Goal: Task Accomplishment & Management: Manage account settings

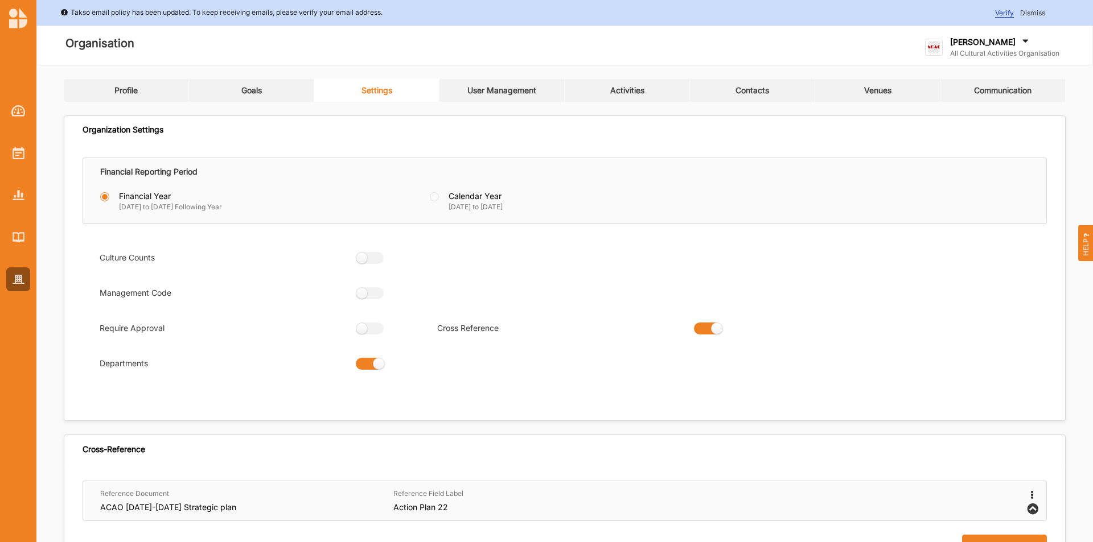
scroll to position [489, 0]
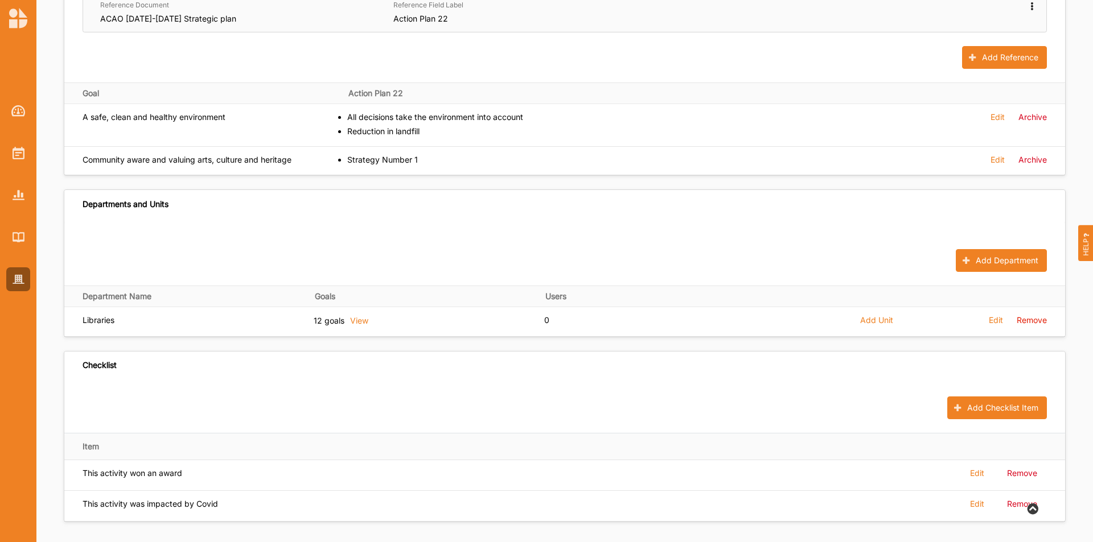
click at [550, 403] on div "Add Checklist Item" at bounding box center [564, 408] width 1000 height 50
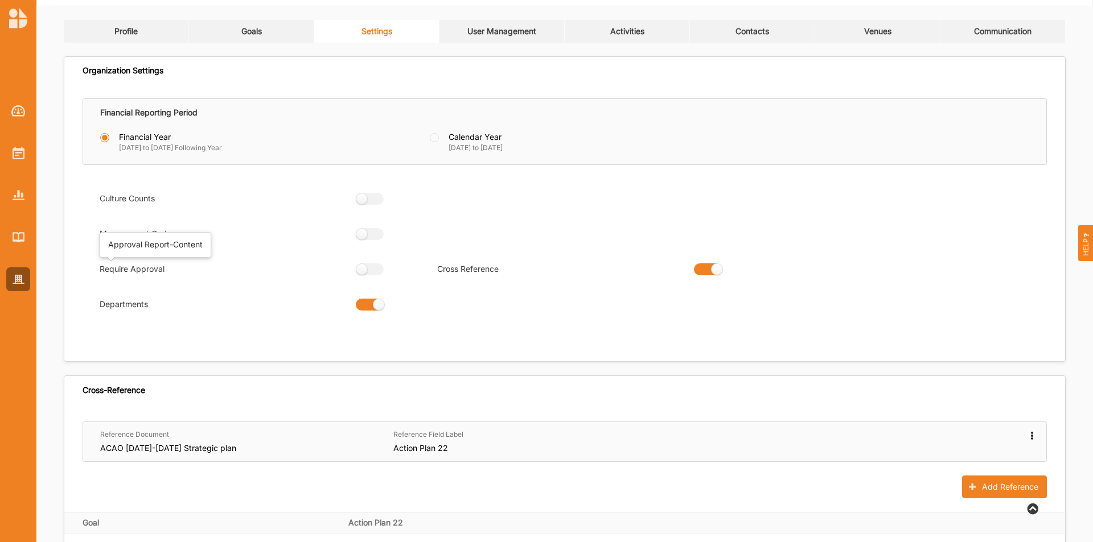
scroll to position [0, 0]
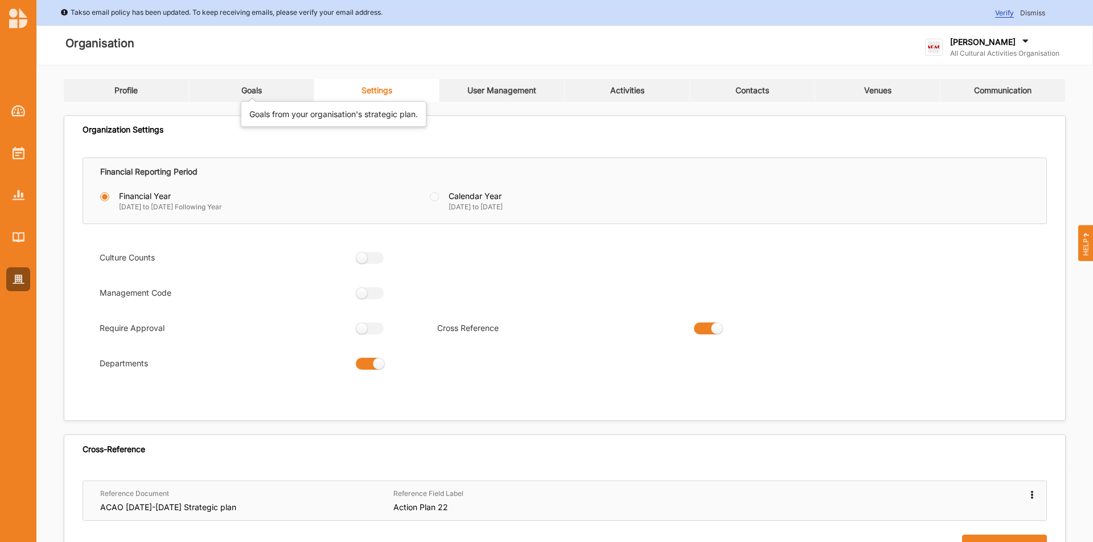
click at [257, 90] on div "Goals" at bounding box center [251, 90] width 20 height 10
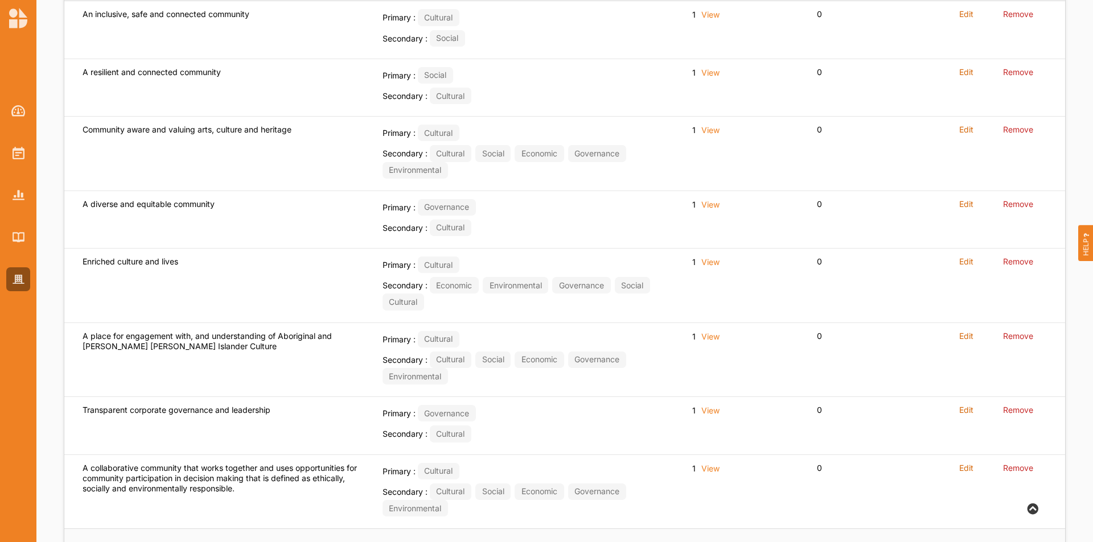
scroll to position [463, 0]
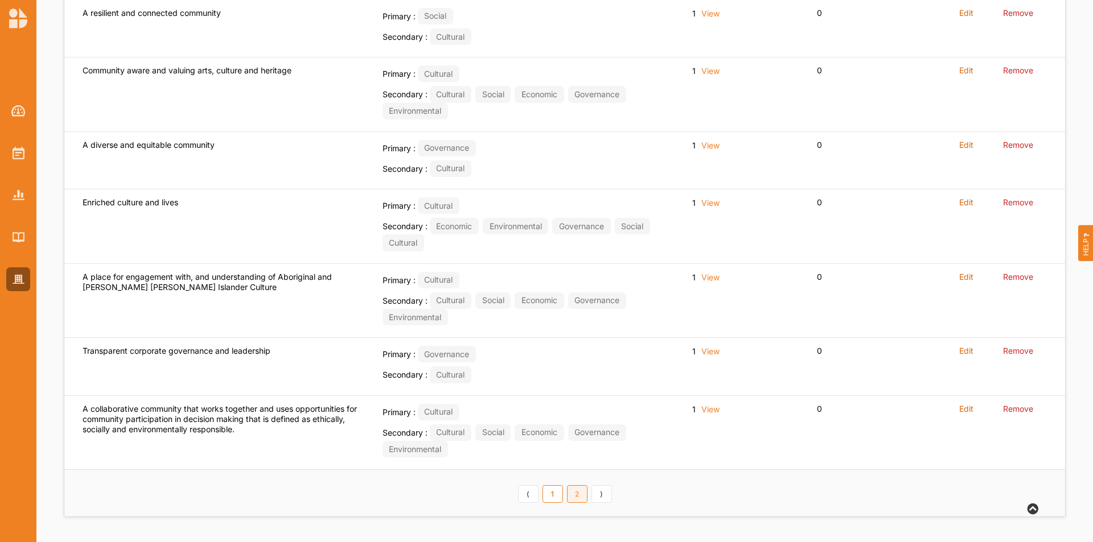
click at [573, 496] on link "2" at bounding box center [577, 494] width 20 height 18
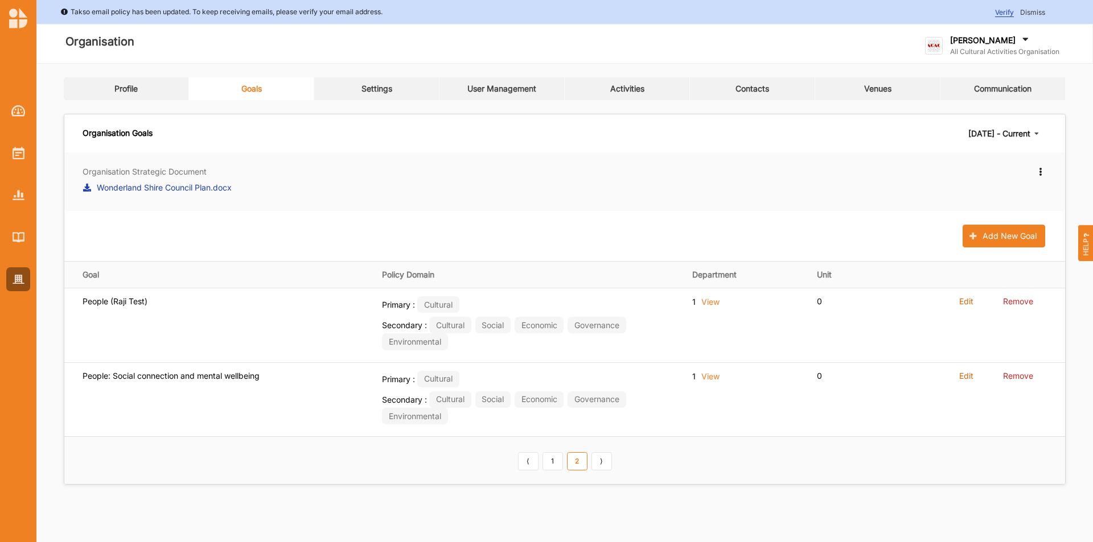
scroll to position [0, 0]
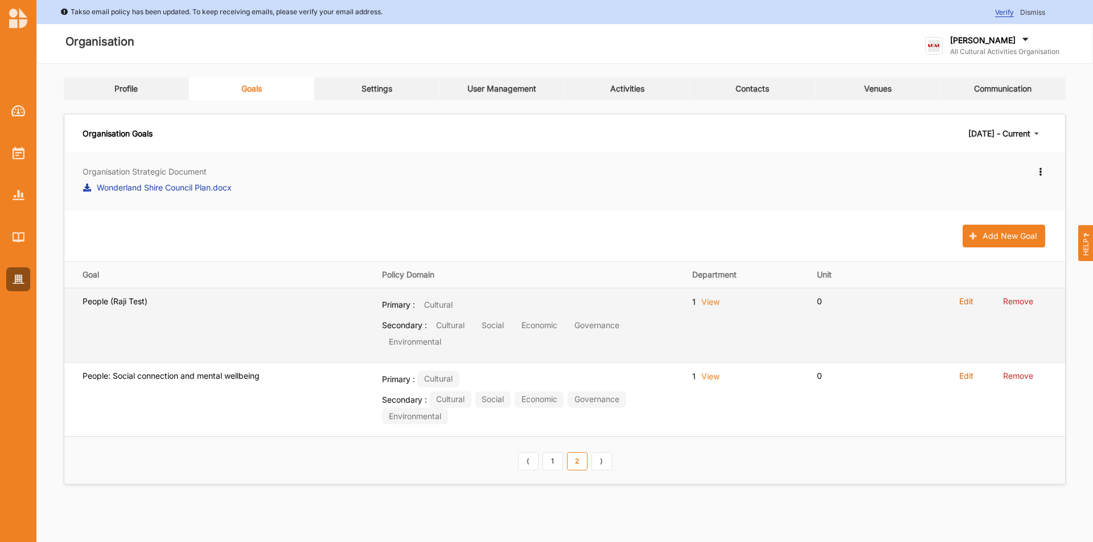
click at [1018, 299] on label "Remove" at bounding box center [1018, 301] width 30 height 10
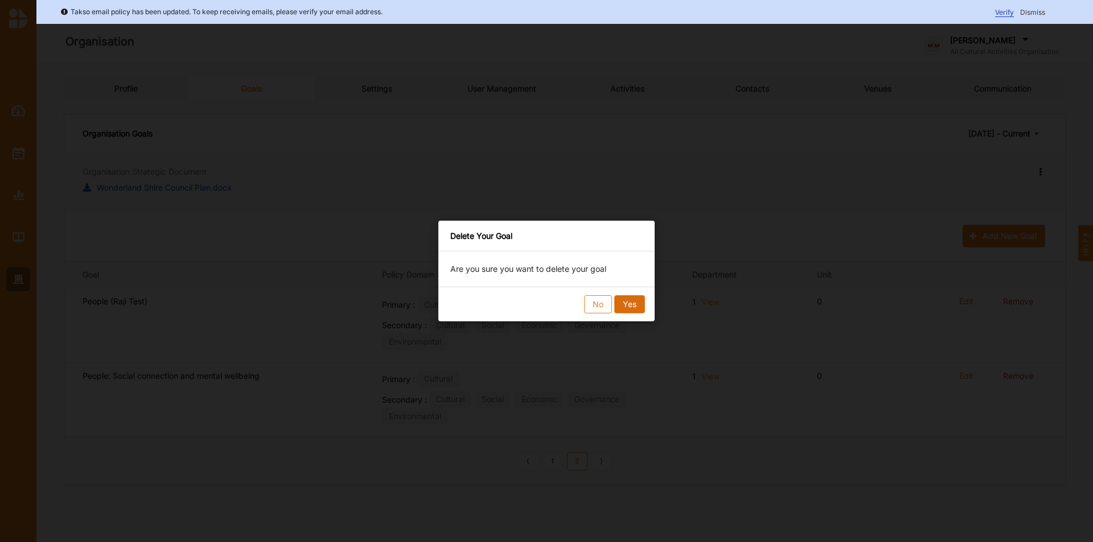
click at [642, 312] on button "Yes" at bounding box center [629, 304] width 31 height 18
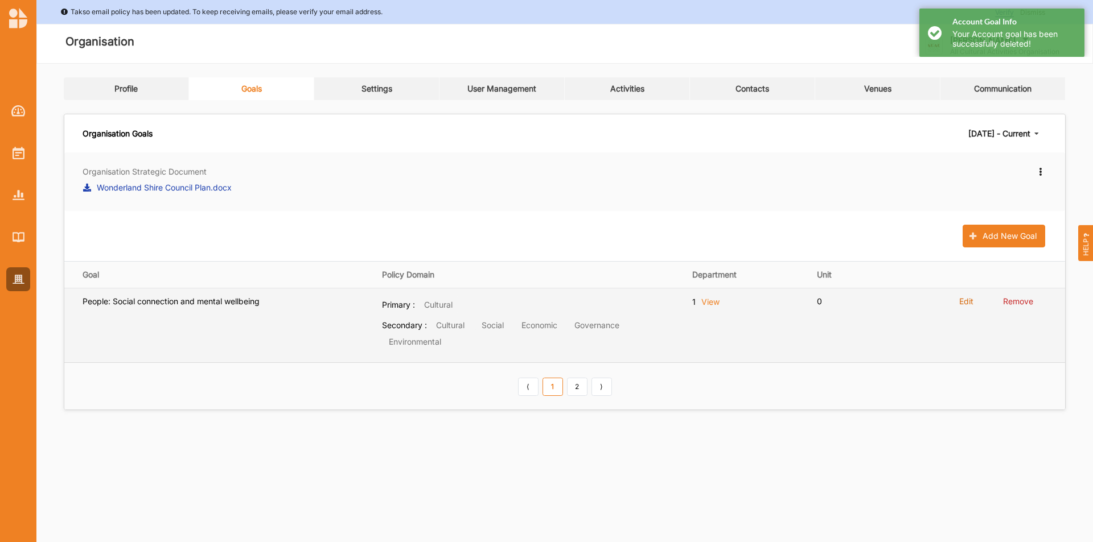
click at [1013, 298] on label "Remove" at bounding box center [1018, 301] width 30 height 10
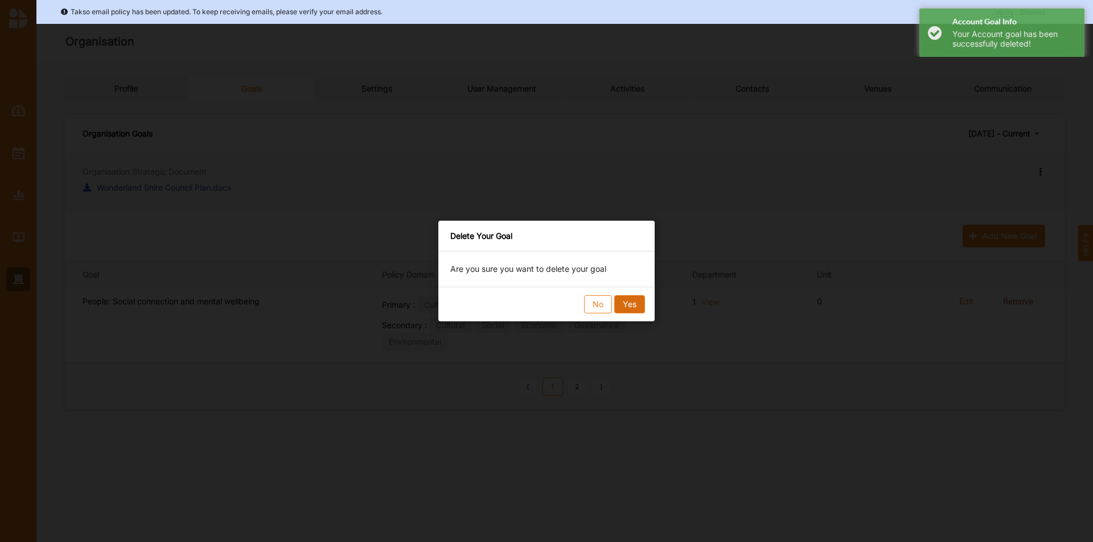
click at [625, 302] on button "Yes" at bounding box center [629, 304] width 31 height 18
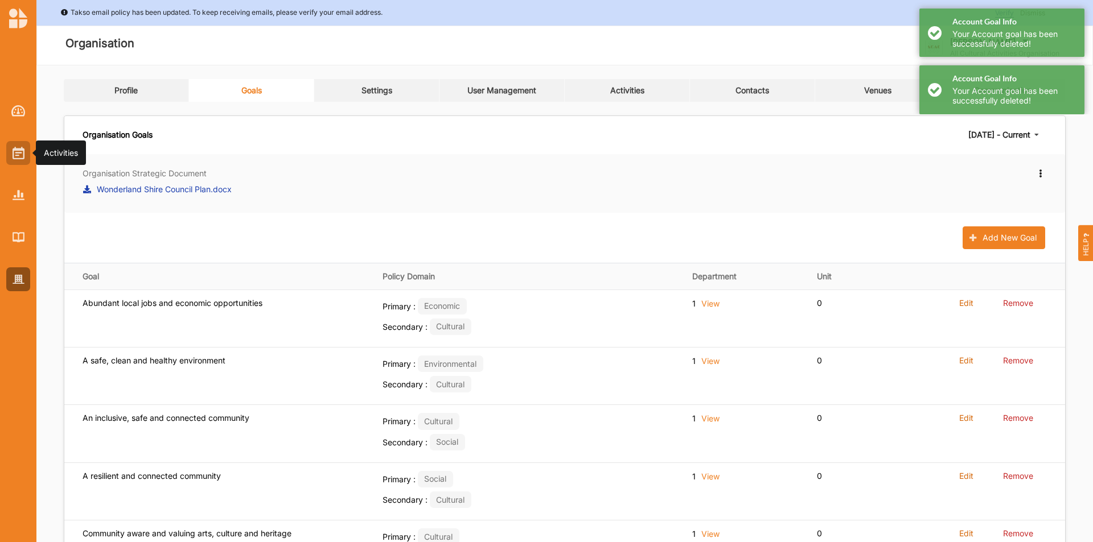
click at [17, 147] on img at bounding box center [19, 153] width 12 height 13
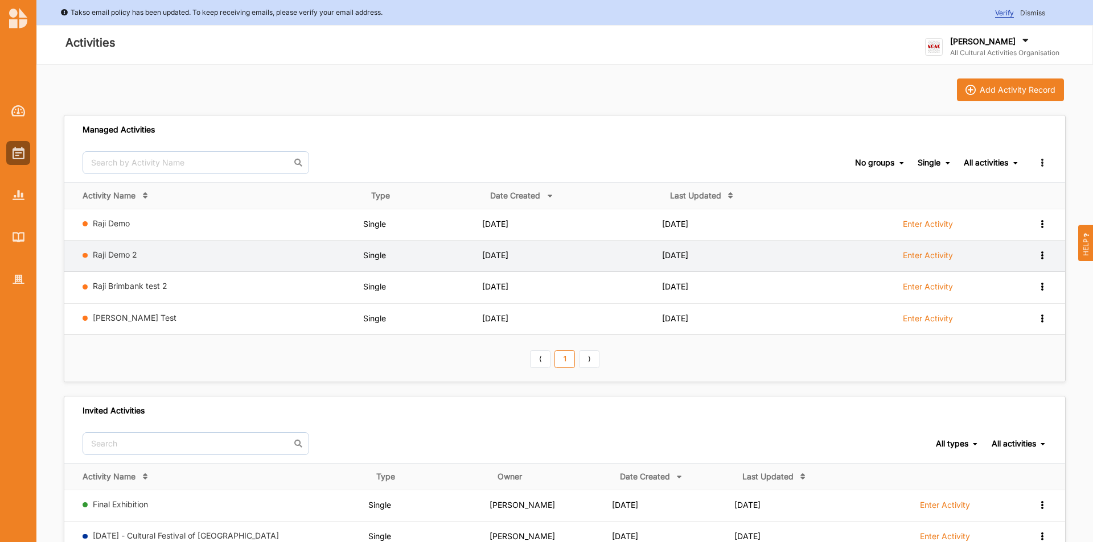
click at [201, 252] on label "Raji Demo 2" at bounding box center [226, 255] width 266 height 10
click at [116, 258] on link "Raji Demo 2" at bounding box center [115, 255] width 44 height 10
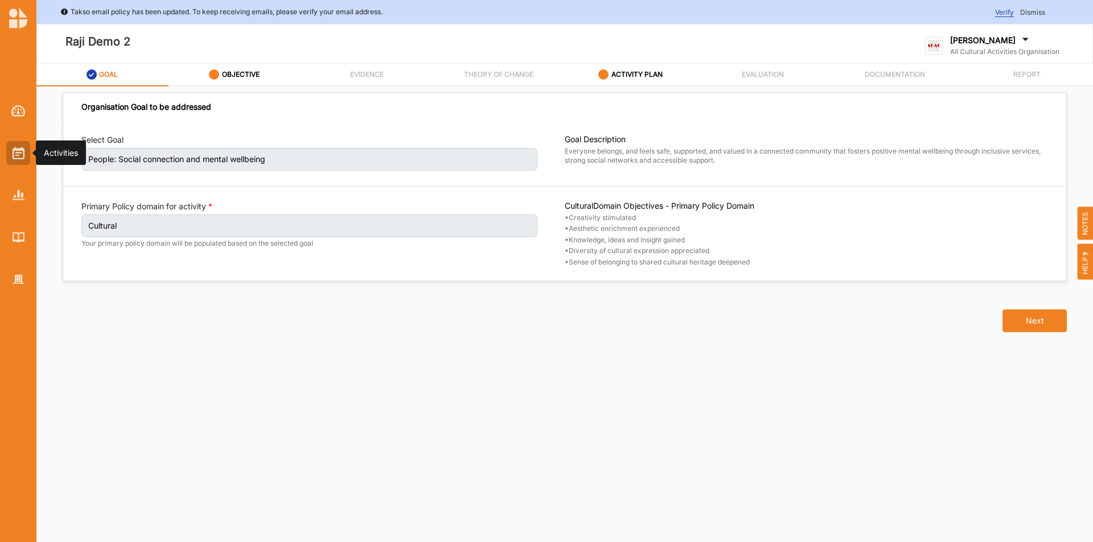
click at [24, 149] on img at bounding box center [19, 153] width 12 height 13
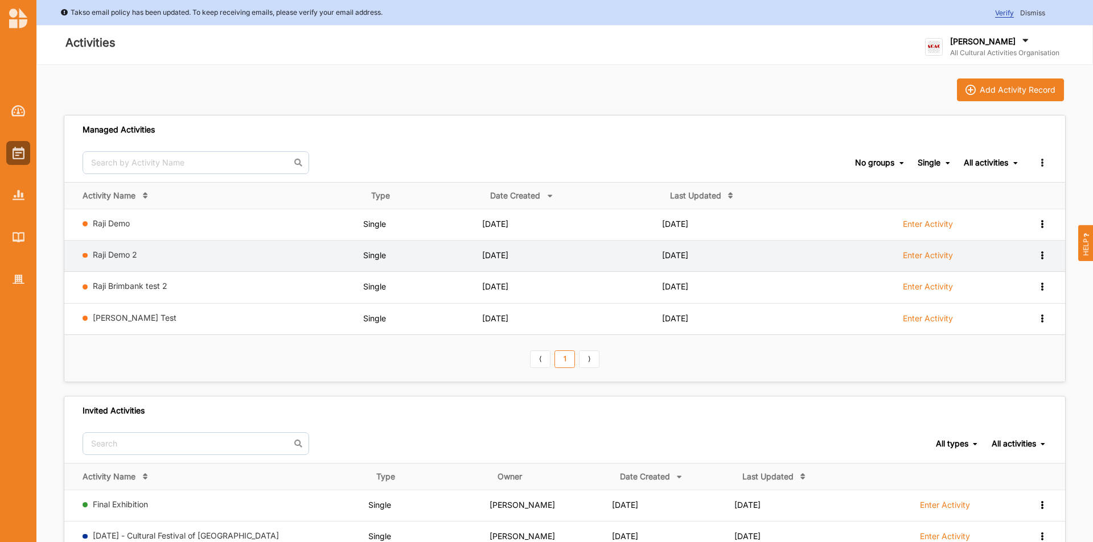
click at [1040, 255] on icon at bounding box center [1042, 254] width 10 height 8
click at [1006, 335] on div "Remove" at bounding box center [1012, 337] width 50 height 8
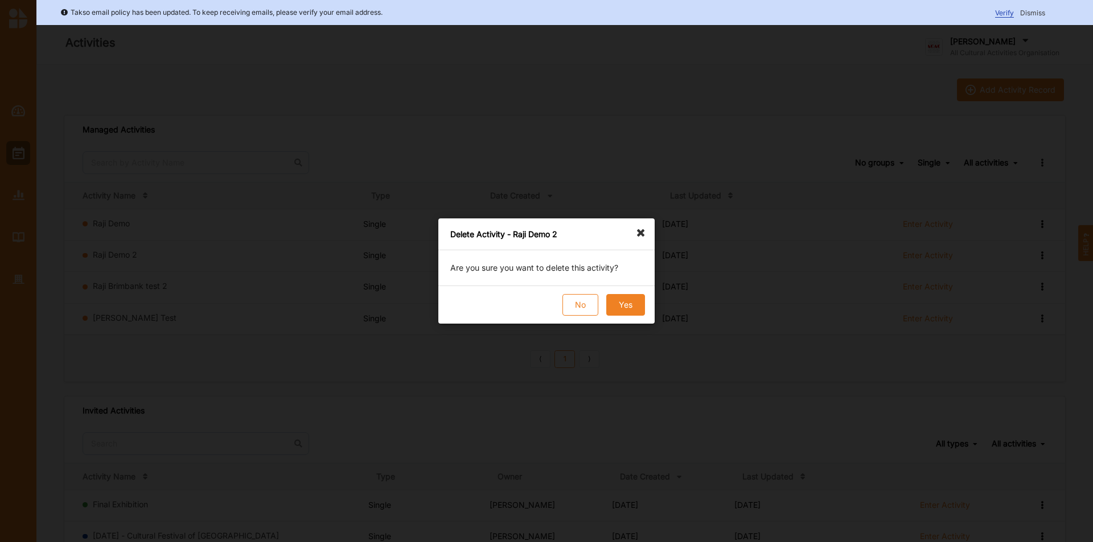
drag, startPoint x: 645, startPoint y: 308, endPoint x: 628, endPoint y: 303, distance: 17.1
click at [629, 303] on div "No Yes" at bounding box center [546, 305] width 216 height 38
click at [628, 303] on button "Yes" at bounding box center [625, 305] width 39 height 22
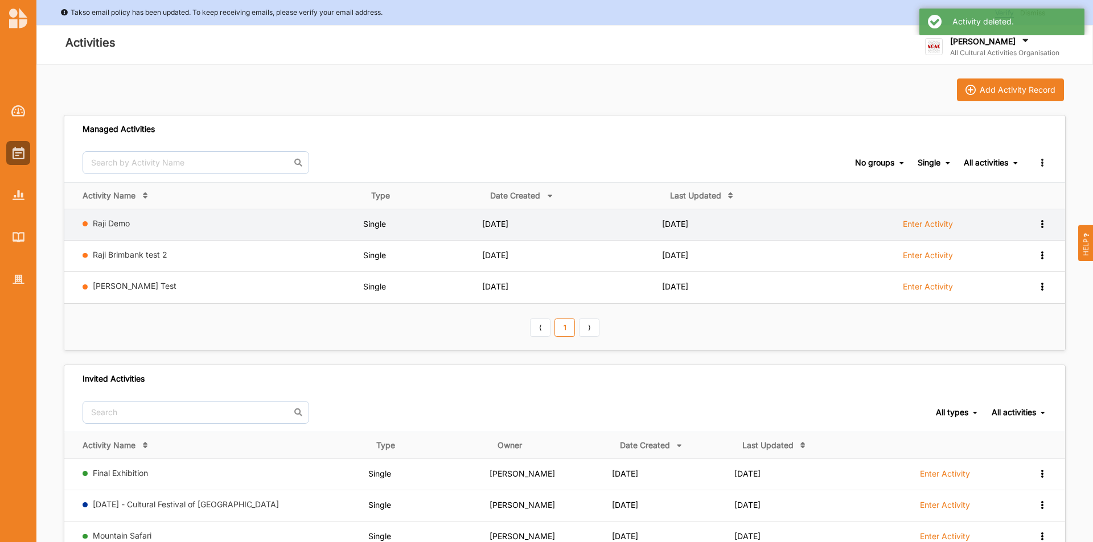
click at [918, 228] on label "Enter Activity" at bounding box center [927, 224] width 50 height 10
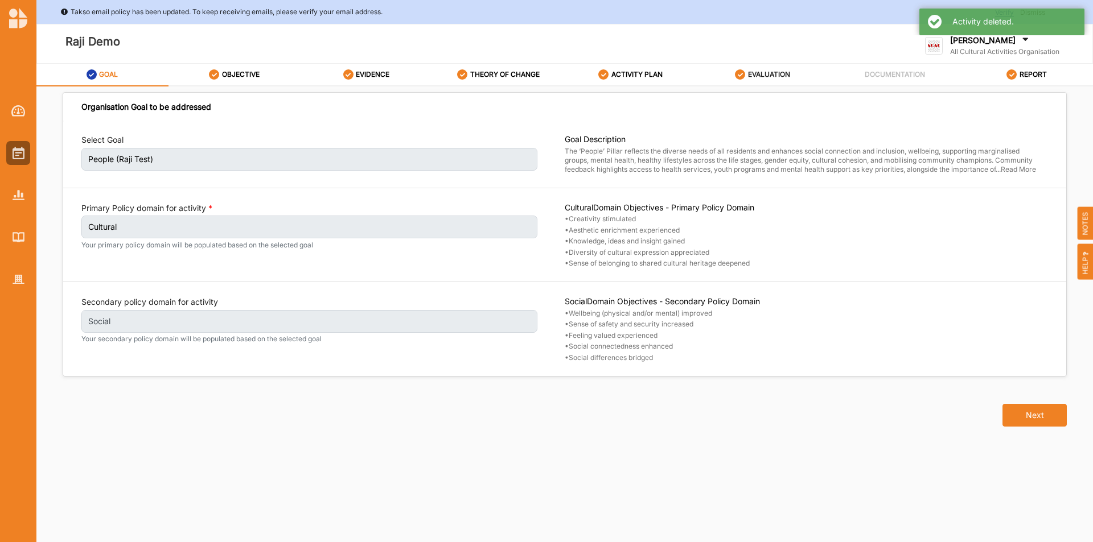
click at [768, 77] on label "EVALUATION" at bounding box center [769, 74] width 42 height 9
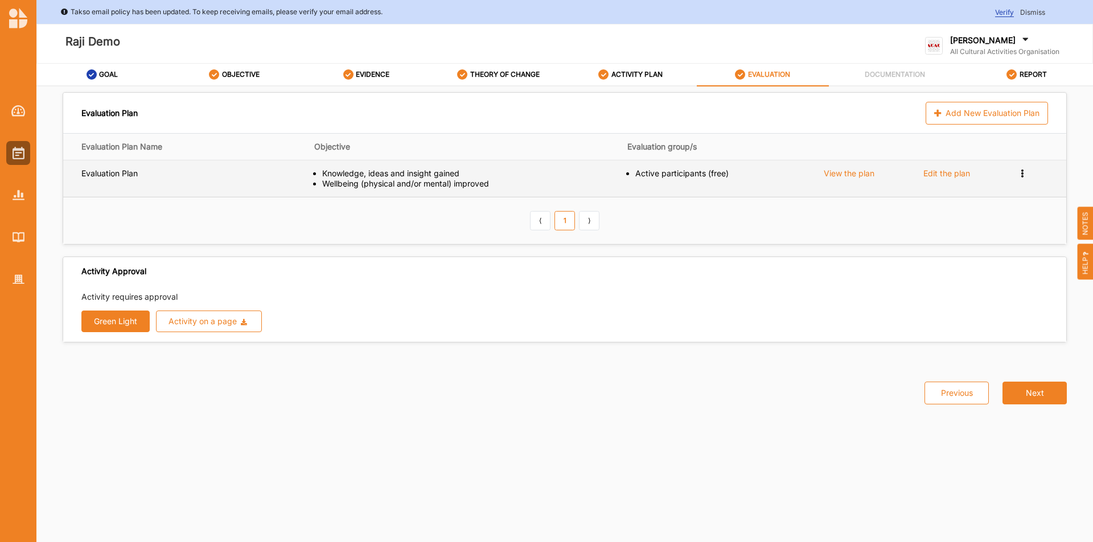
click at [954, 171] on div "Edit the plan" at bounding box center [946, 173] width 47 height 10
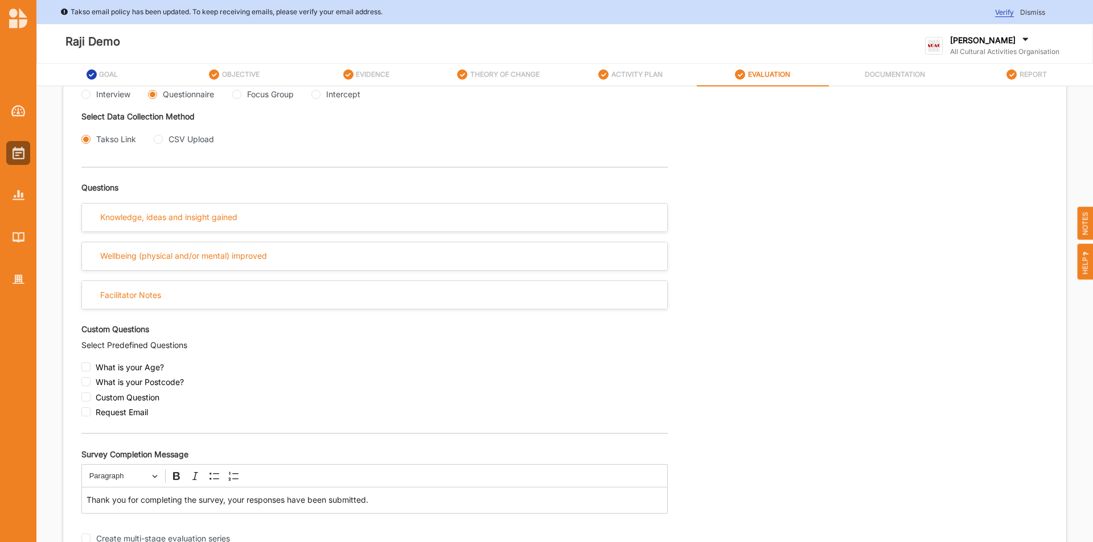
scroll to position [336, 0]
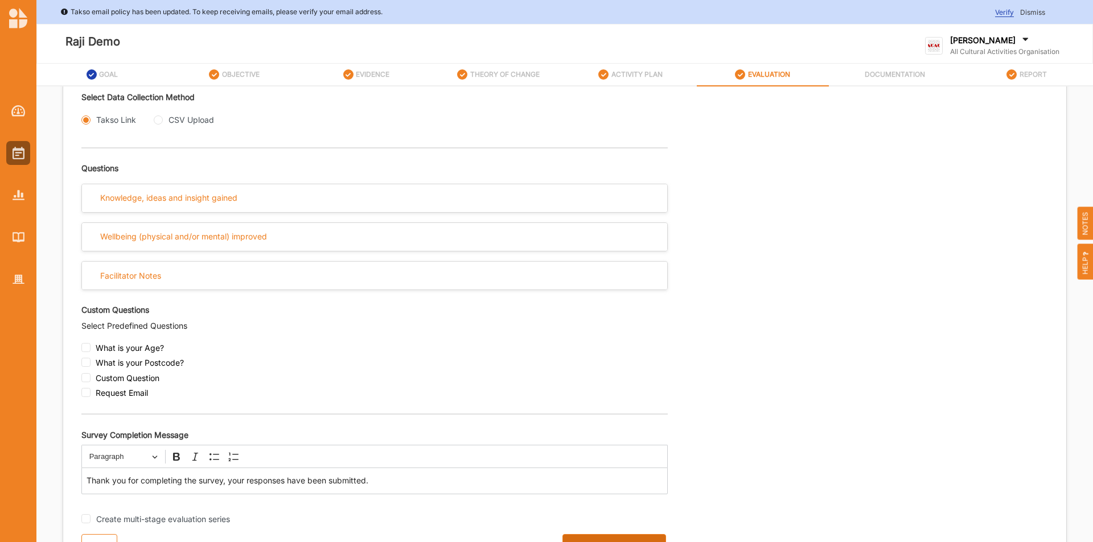
click at [578, 539] on button "Update Evaluation Plan" at bounding box center [614, 545] width 104 height 23
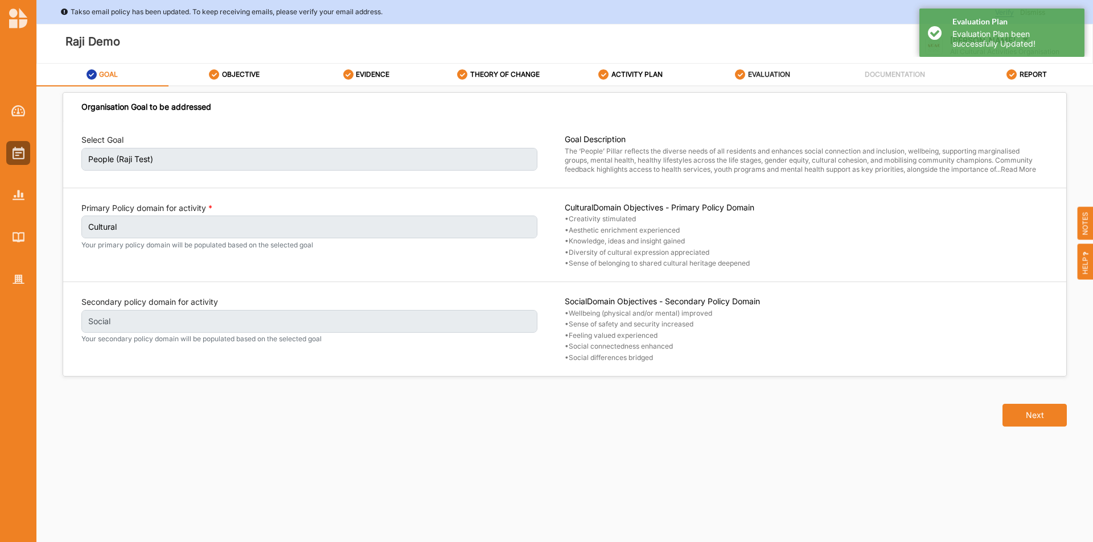
click at [753, 76] on label "EVALUATION" at bounding box center [769, 74] width 42 height 9
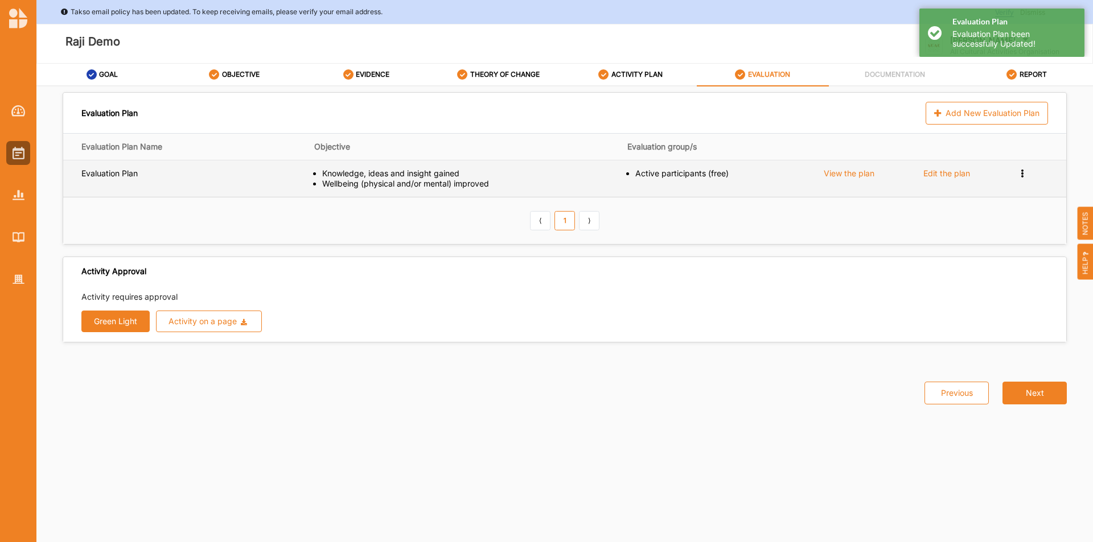
click at [1023, 174] on icon at bounding box center [1022, 172] width 10 height 8
click at [976, 216] on span "Remove" at bounding box center [976, 212] width 30 height 10
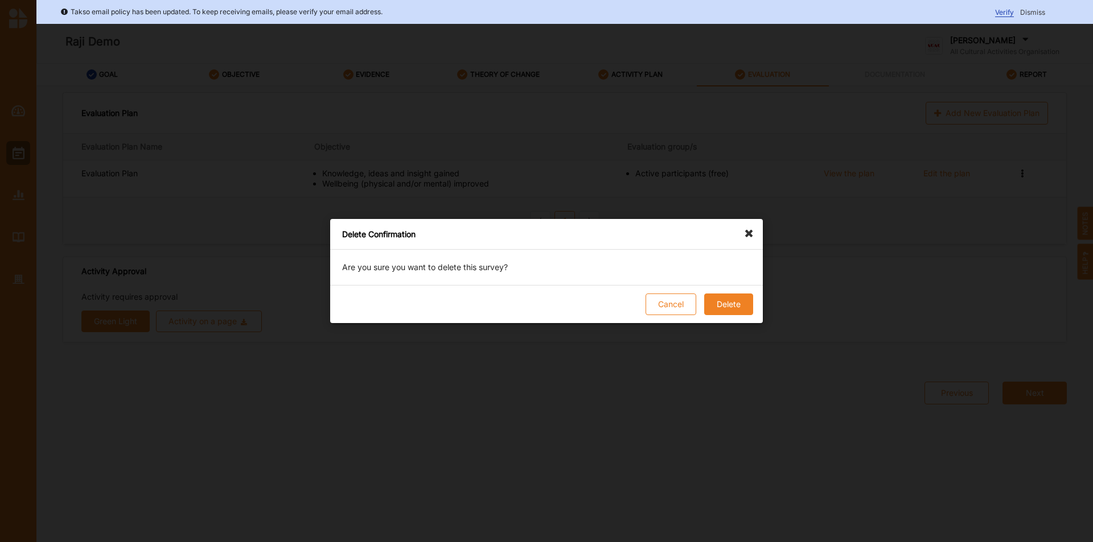
click at [725, 309] on button "Delete" at bounding box center [728, 305] width 49 height 22
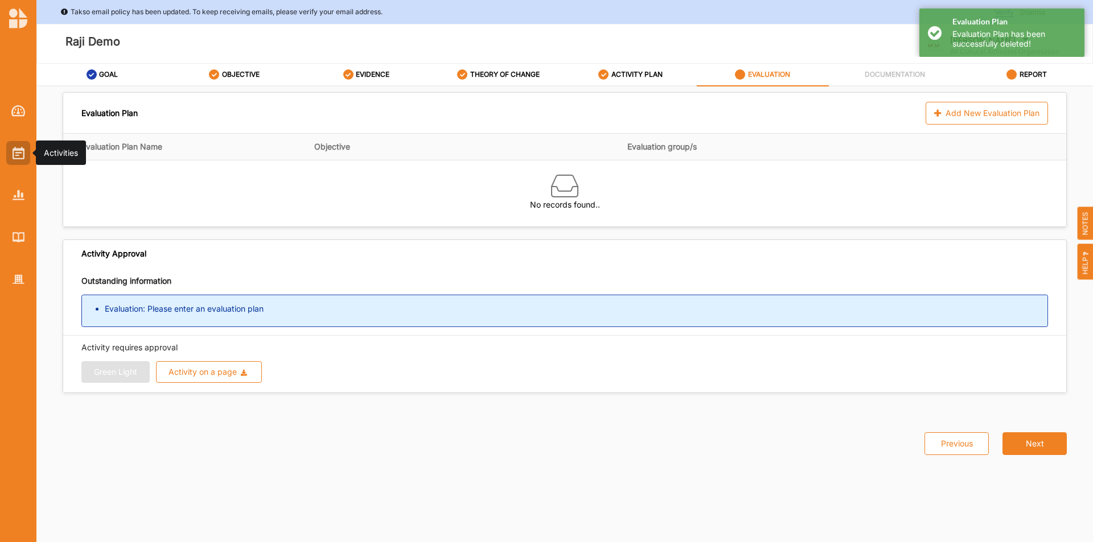
click at [20, 147] on img at bounding box center [19, 153] width 12 height 13
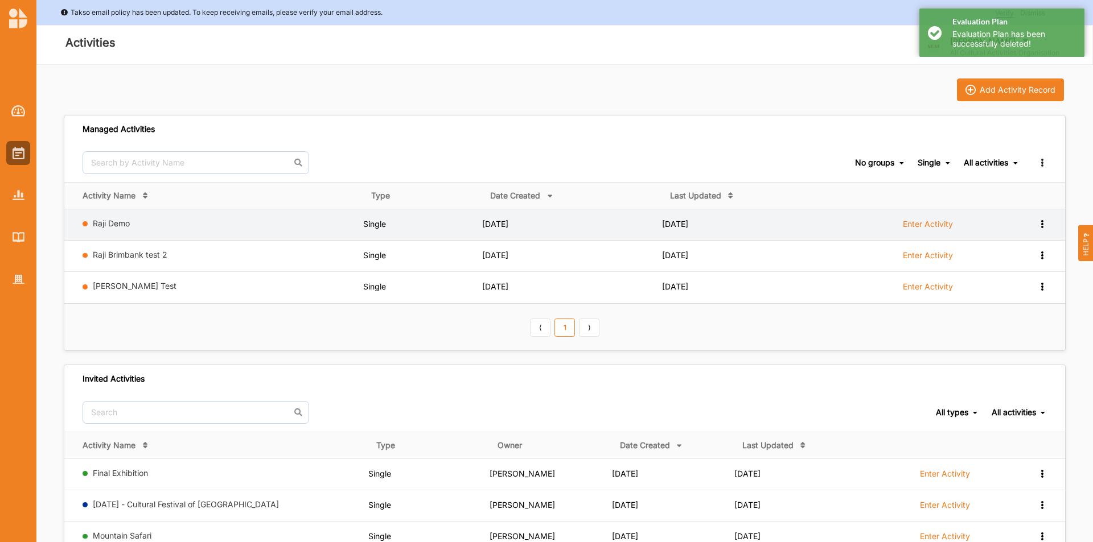
click at [1039, 220] on icon at bounding box center [1042, 223] width 10 height 8
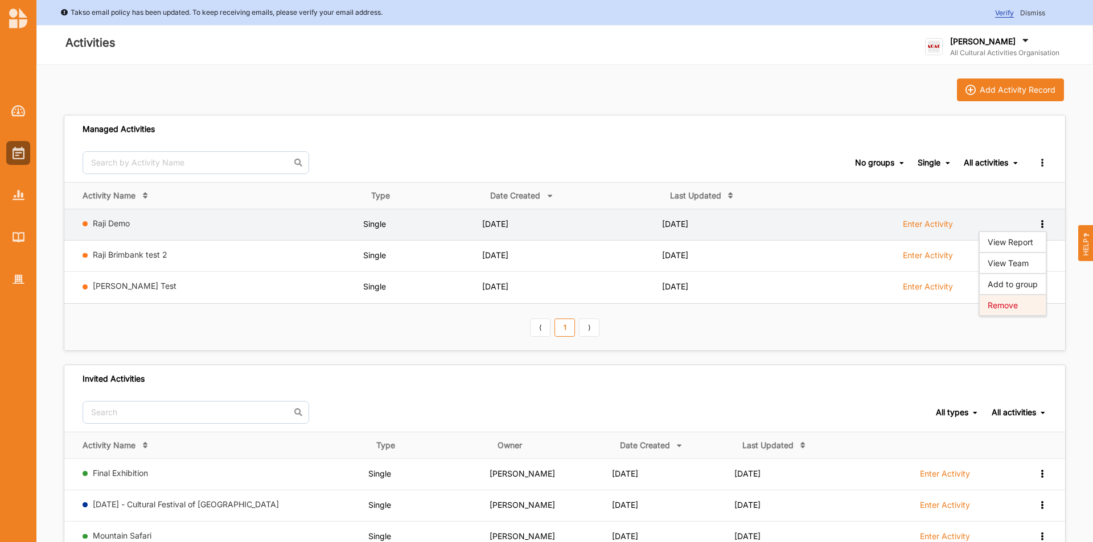
click at [998, 296] on div "Remove" at bounding box center [1012, 305] width 67 height 21
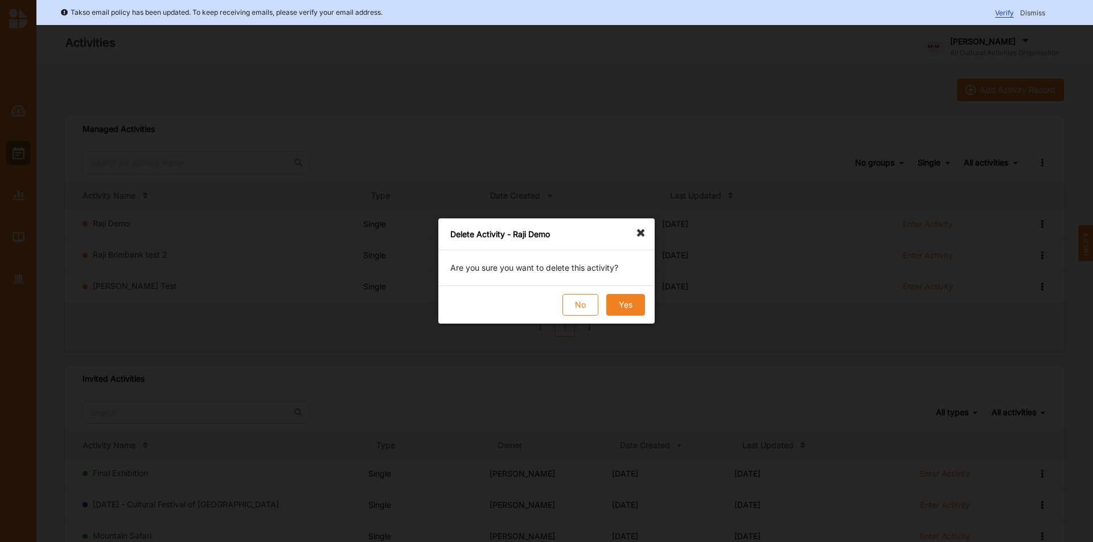
click at [623, 310] on button "Yes" at bounding box center [625, 305] width 39 height 22
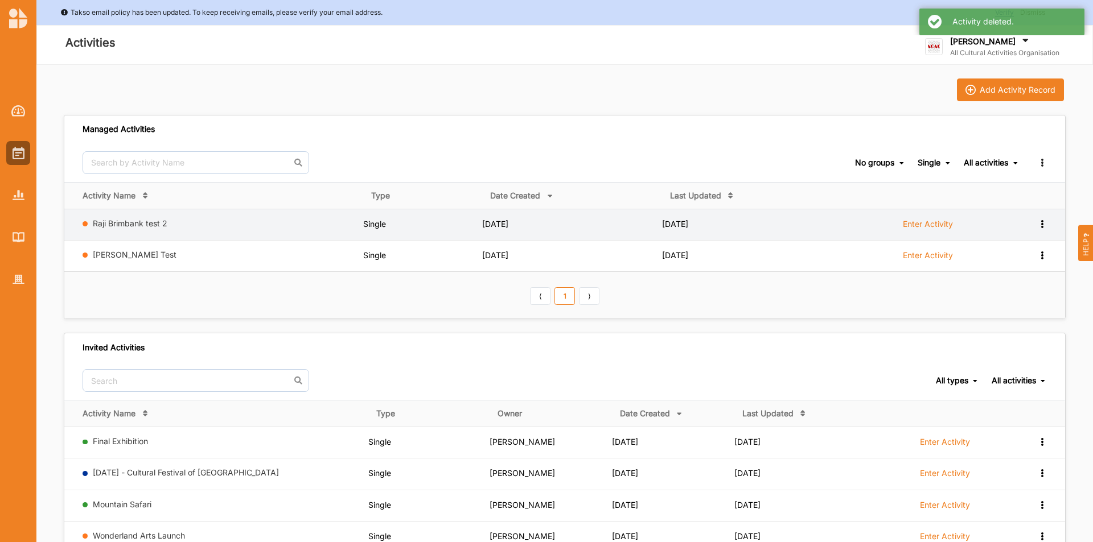
click at [1042, 225] on icon at bounding box center [1042, 223] width 10 height 8
click at [1008, 312] on div "Remove" at bounding box center [1012, 305] width 67 height 21
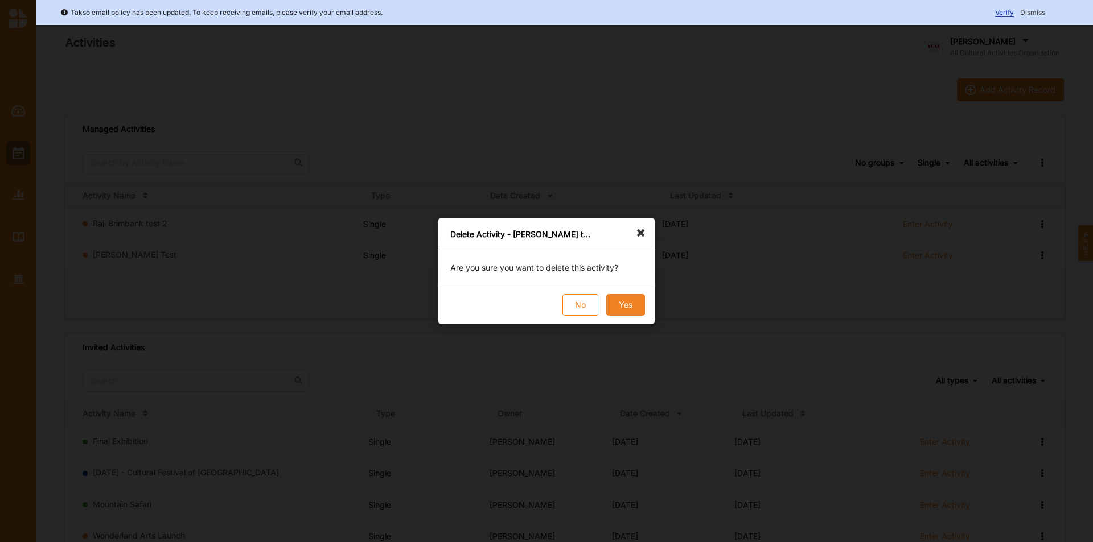
click at [640, 306] on button "Yes" at bounding box center [625, 305] width 39 height 22
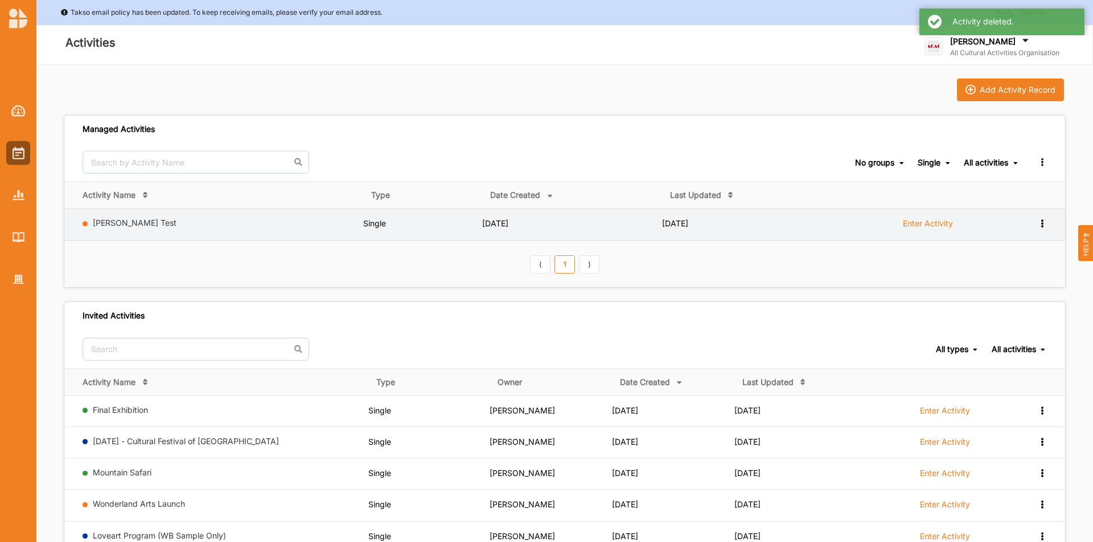
click at [1044, 224] on icon at bounding box center [1042, 223] width 10 height 8
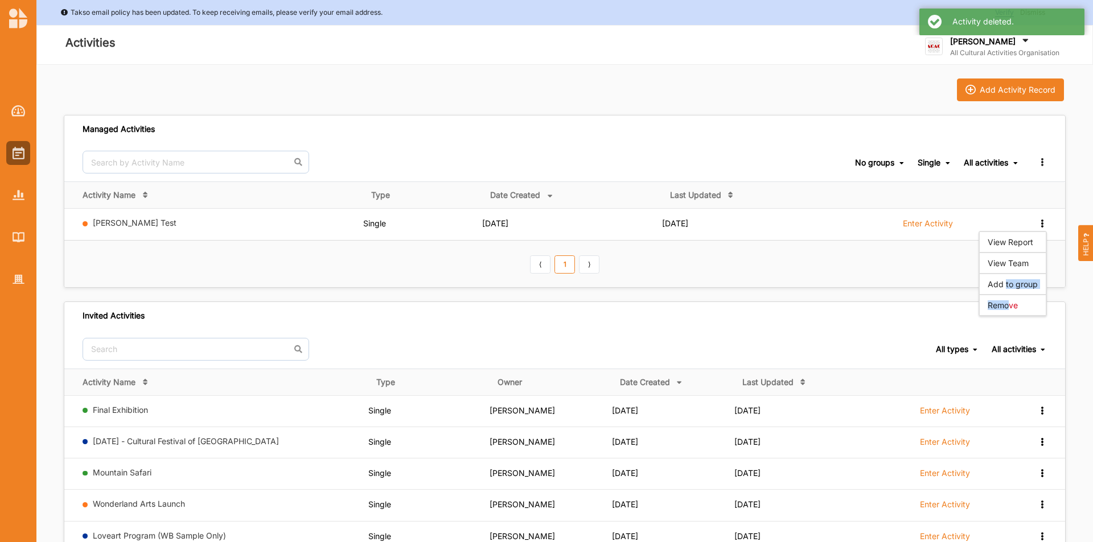
drag, startPoint x: 1007, startPoint y: 294, endPoint x: 1011, endPoint y: 302, distance: 8.7
click at [1010, 298] on div "View Report View Team Add to group Remove" at bounding box center [1012, 273] width 68 height 85
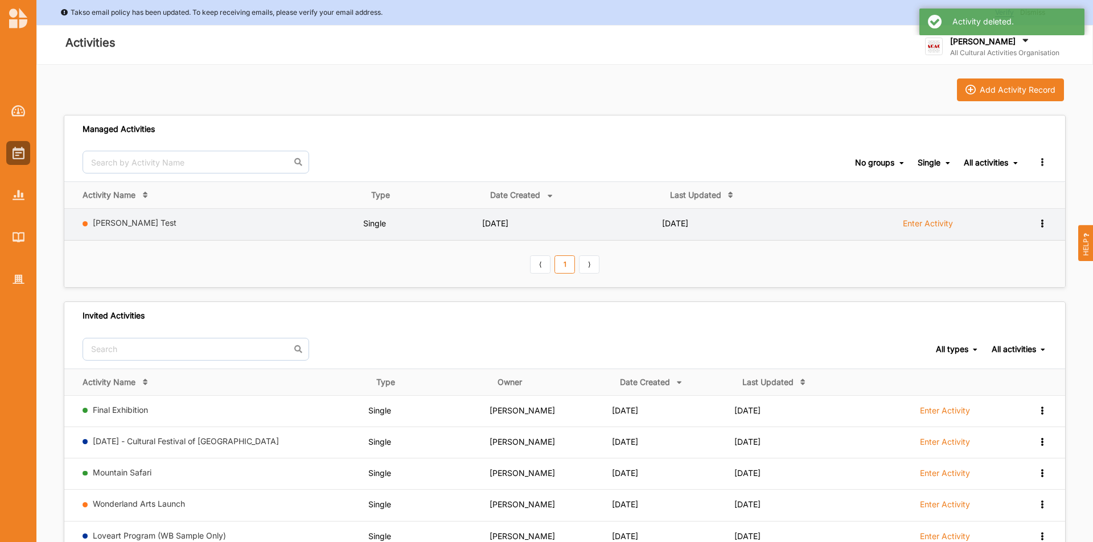
click at [1041, 223] on icon at bounding box center [1042, 223] width 10 height 8
click at [1019, 306] on div "Remove" at bounding box center [1012, 305] width 50 height 8
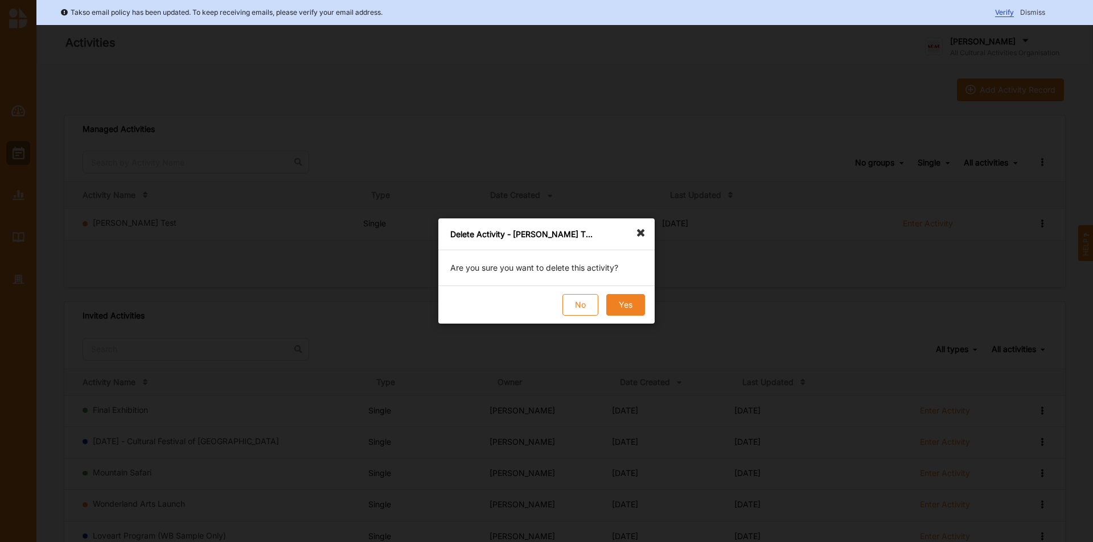
click at [637, 309] on button "Yes" at bounding box center [625, 305] width 39 height 22
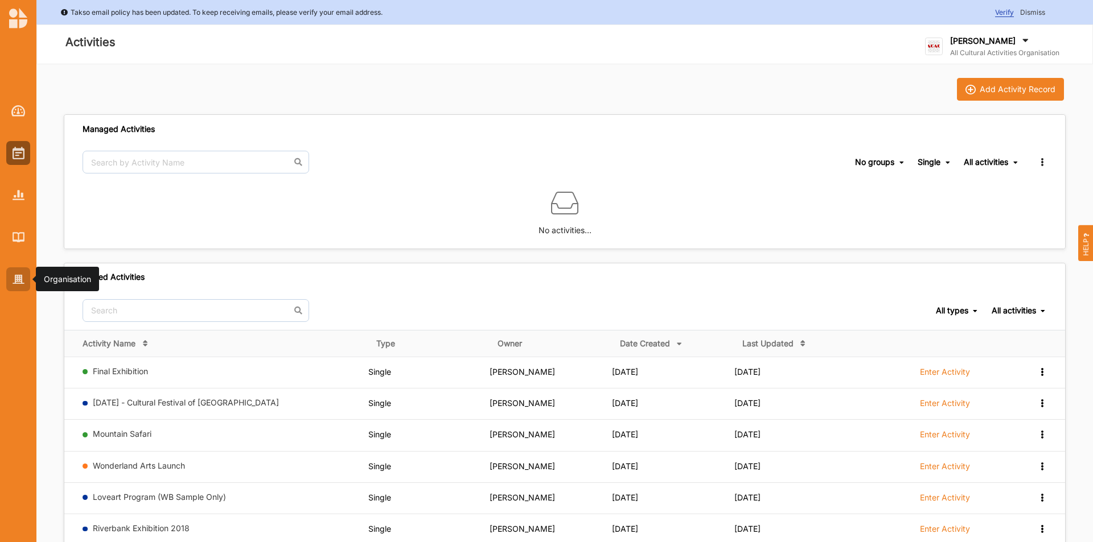
click at [21, 275] on img at bounding box center [19, 280] width 12 height 10
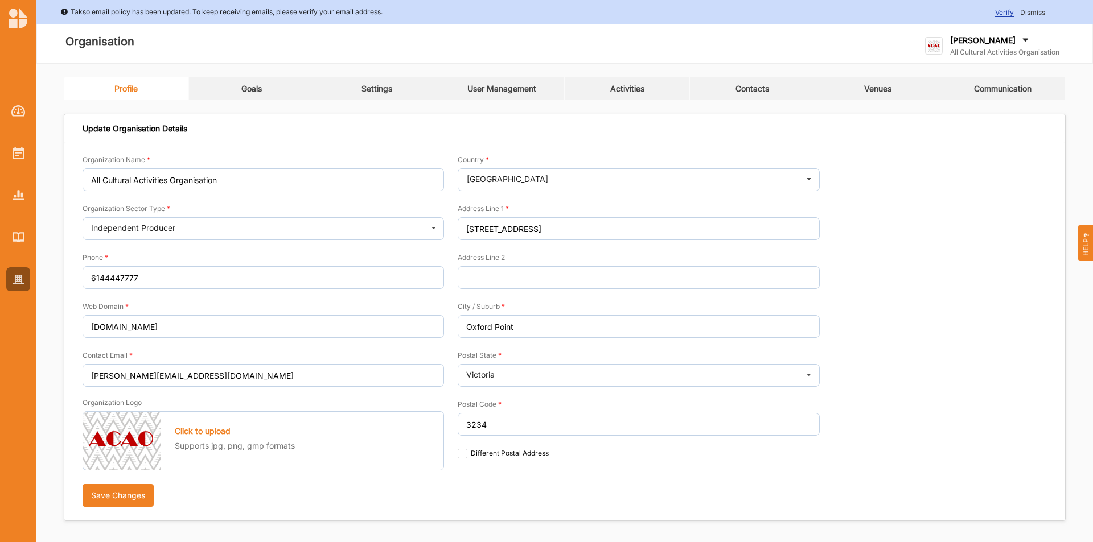
click at [253, 98] on link "Goals" at bounding box center [251, 88] width 125 height 23
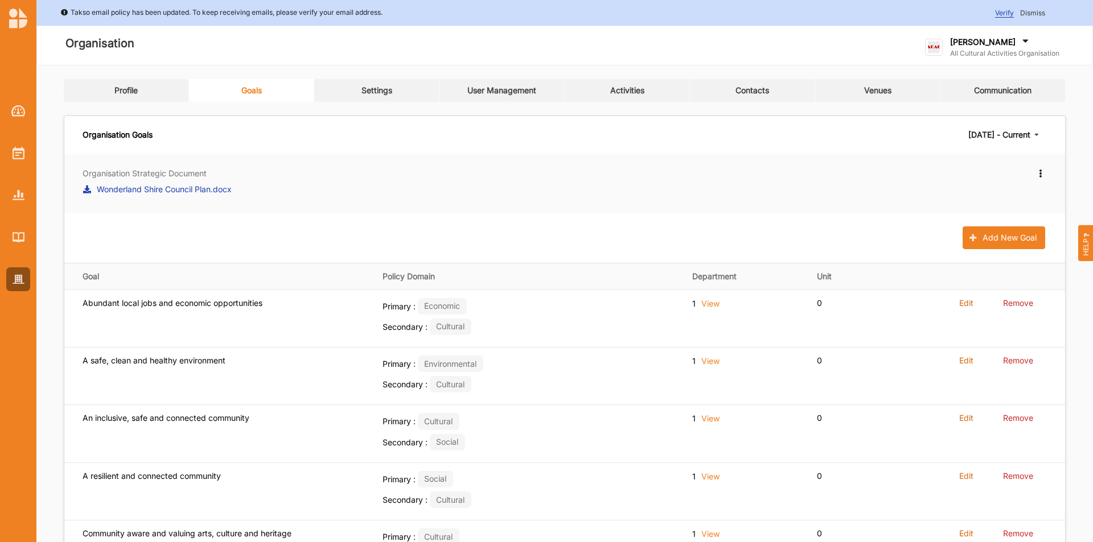
click at [1040, 135] on icon at bounding box center [1036, 135] width 17 height 21
click at [1042, 171] on icon at bounding box center [1040, 172] width 10 height 8
